Goal: Transaction & Acquisition: Purchase product/service

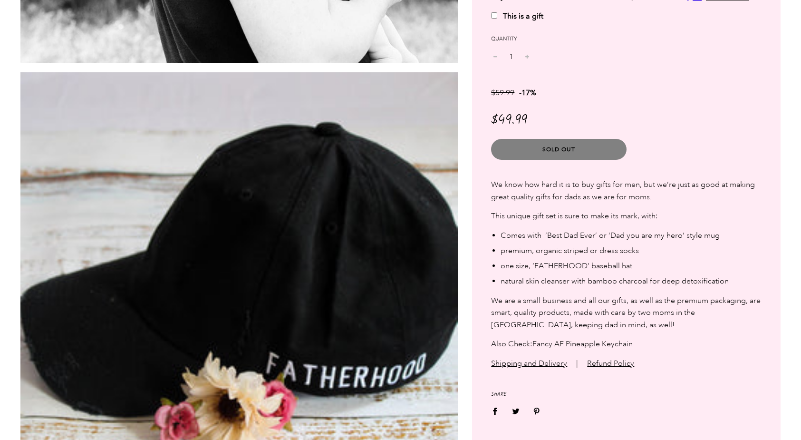
scroll to position [1320, 0]
